Goal: Information Seeking & Learning: Understand process/instructions

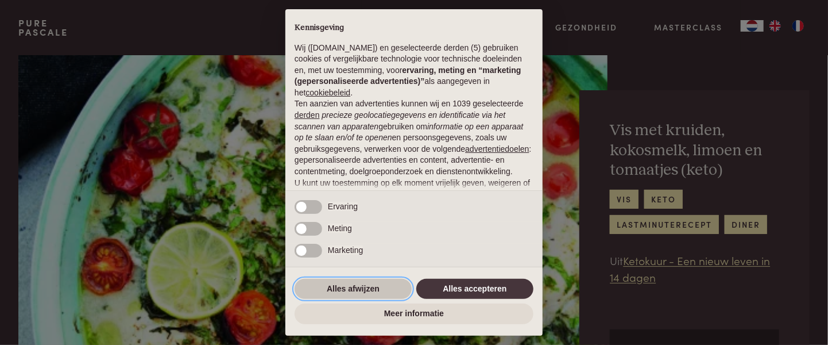
click at [358, 284] on button "Alles afwijzen" at bounding box center [353, 289] width 117 height 21
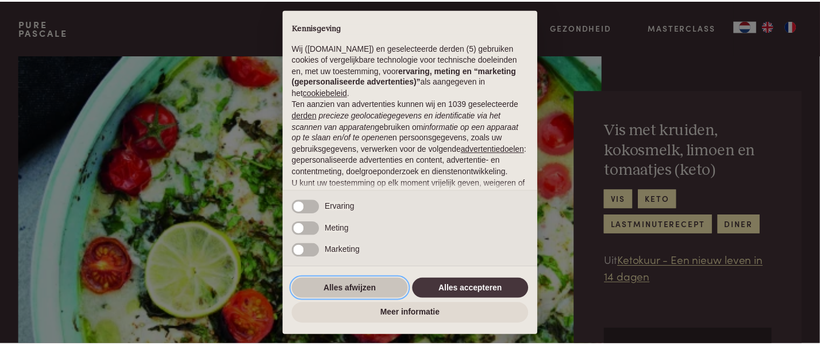
scroll to position [117, 0]
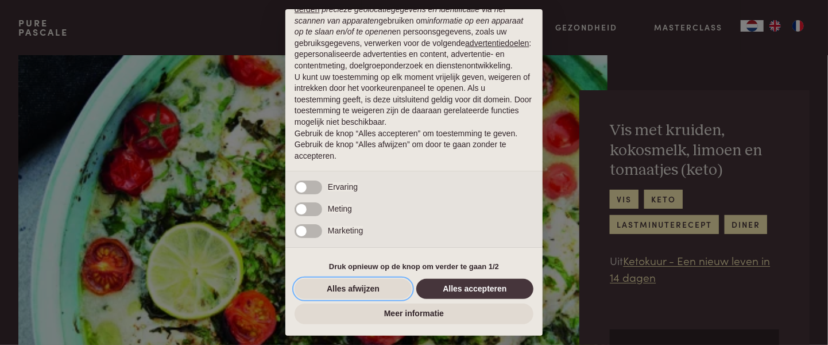
click at [358, 284] on button "Alles afwijzen" at bounding box center [353, 289] width 117 height 21
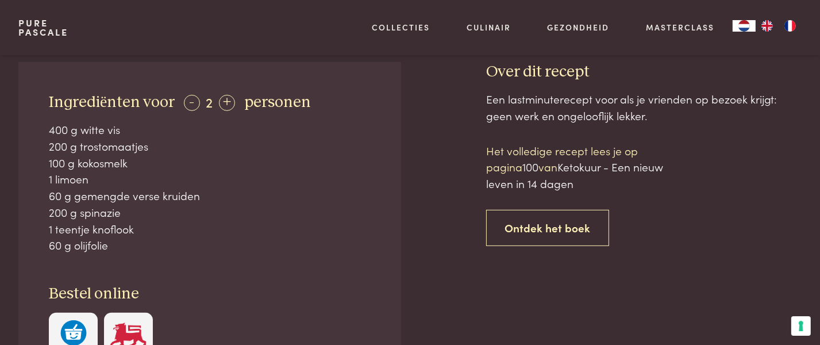
scroll to position [517, 0]
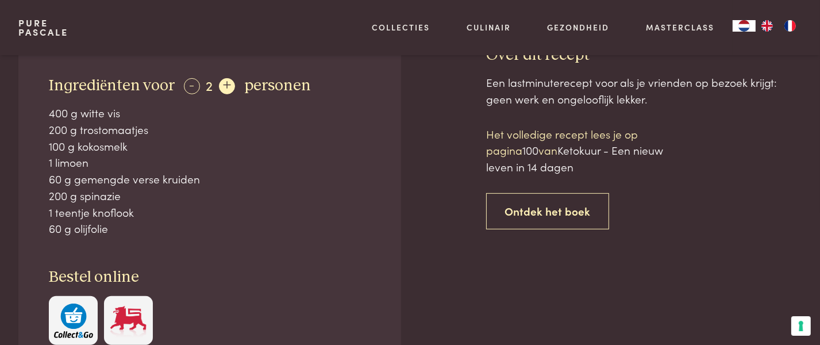
click at [220, 84] on div "+" at bounding box center [227, 86] width 16 height 16
click at [220, 84] on div "+" at bounding box center [228, 86] width 16 height 16
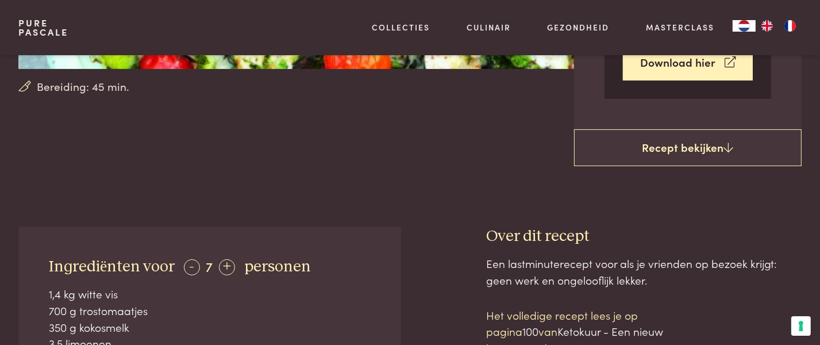
scroll to position [230, 0]
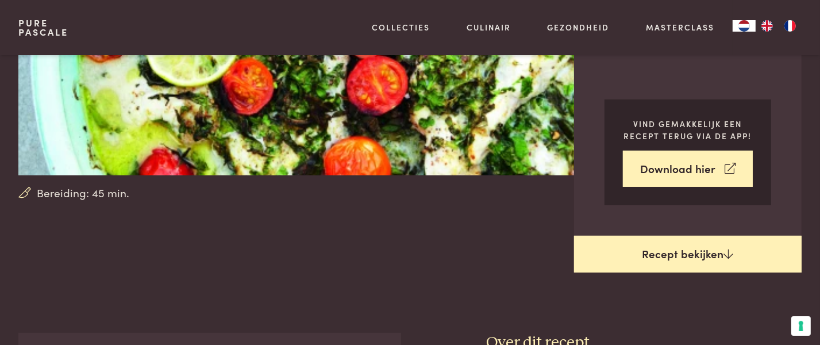
click at [702, 252] on link "Recept bekijken" at bounding box center [687, 253] width 227 height 37
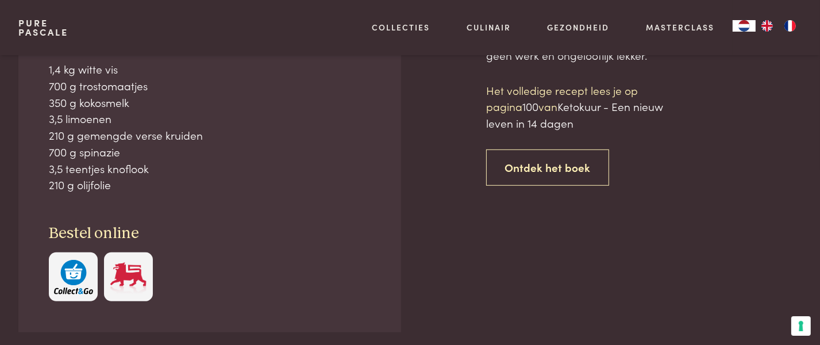
scroll to position [561, 0]
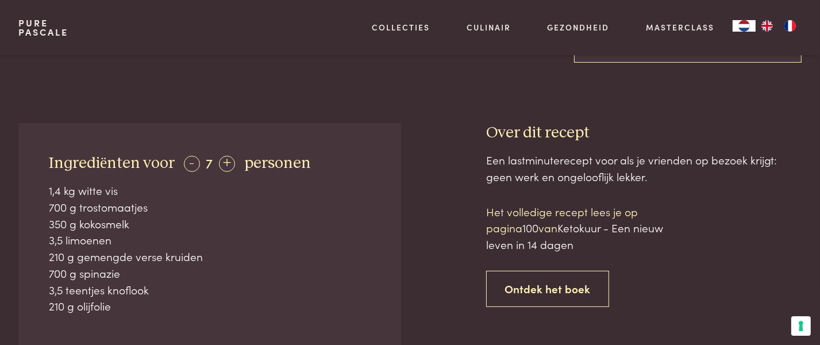
scroll to position [459, 0]
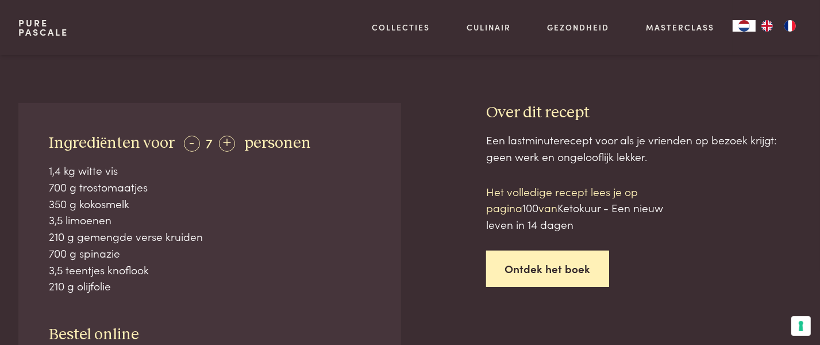
click at [566, 261] on link "Ontdek het boek" at bounding box center [547, 268] width 123 height 36
